Goal: Find specific page/section: Find specific page/section

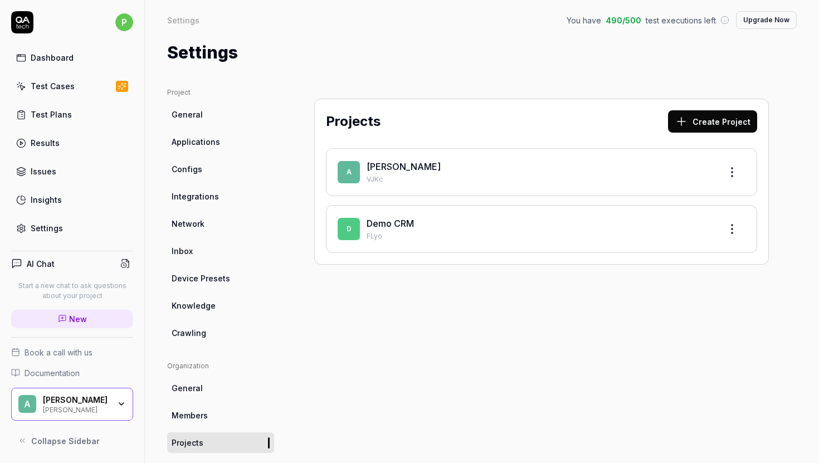
click at [67, 86] on div "Test Cases" at bounding box center [53, 86] width 44 height 12
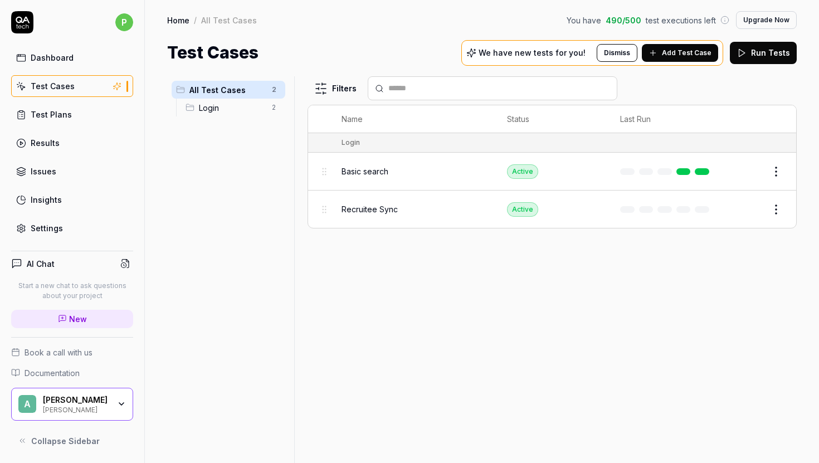
click at [780, 173] on html "p Dashboard Test Cases Test Plans Results Issues Insights Settings AI Chat Star…" at bounding box center [409, 231] width 819 height 463
click at [467, 179] on html "p Dashboard Test Cases Test Plans Results Issues Insights Settings AI Chat Star…" at bounding box center [409, 231] width 819 height 463
click at [354, 171] on span "Basic search" at bounding box center [364, 171] width 47 height 12
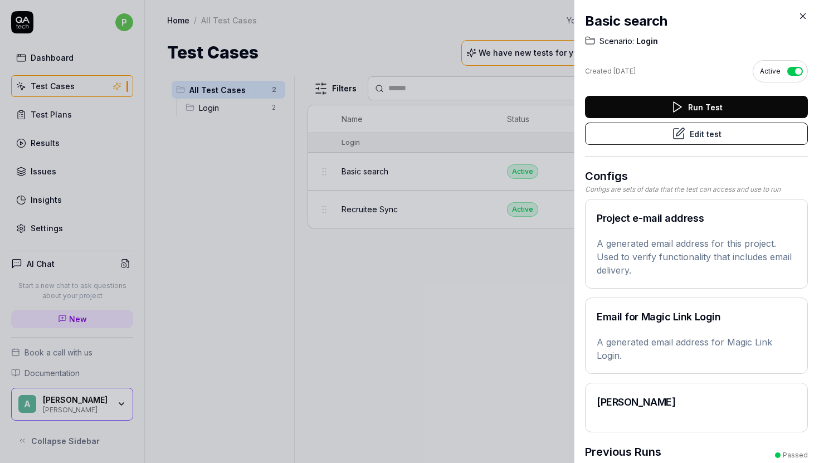
click at [799, 19] on icon at bounding box center [803, 16] width 10 height 10
